Goal: Information Seeking & Learning: Learn about a topic

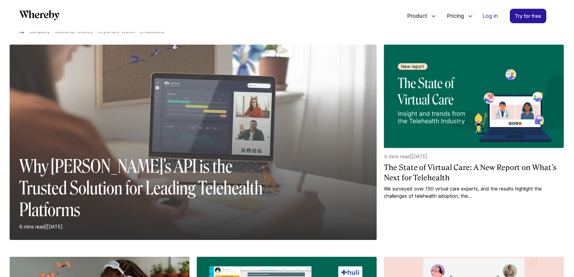
scroll to position [58, 0]
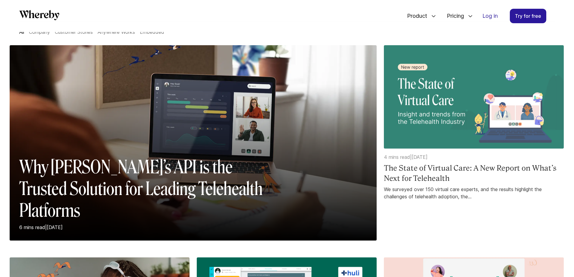
click at [430, 174] on h4 "The State of Virtual Care: A New Report on What’s Next for Telehealth" at bounding box center [474, 173] width 180 height 20
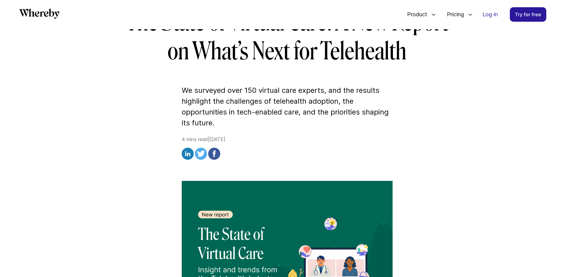
scroll to position [14, 0]
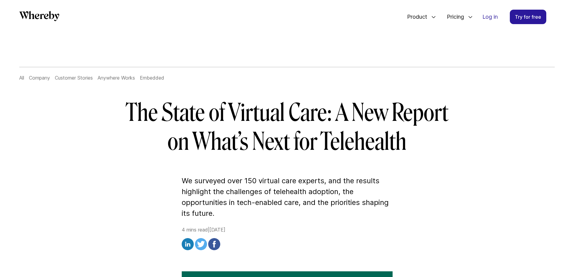
click at [52, 21] on link at bounding box center [39, 17] width 40 height 12
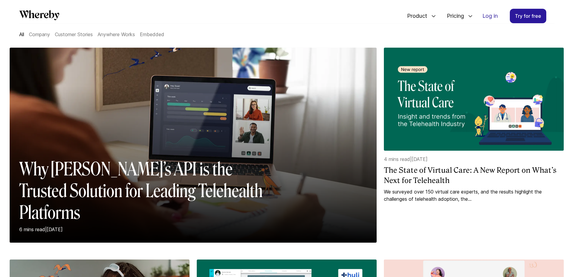
scroll to position [58, 0]
